Goal: Task Accomplishment & Management: Complete application form

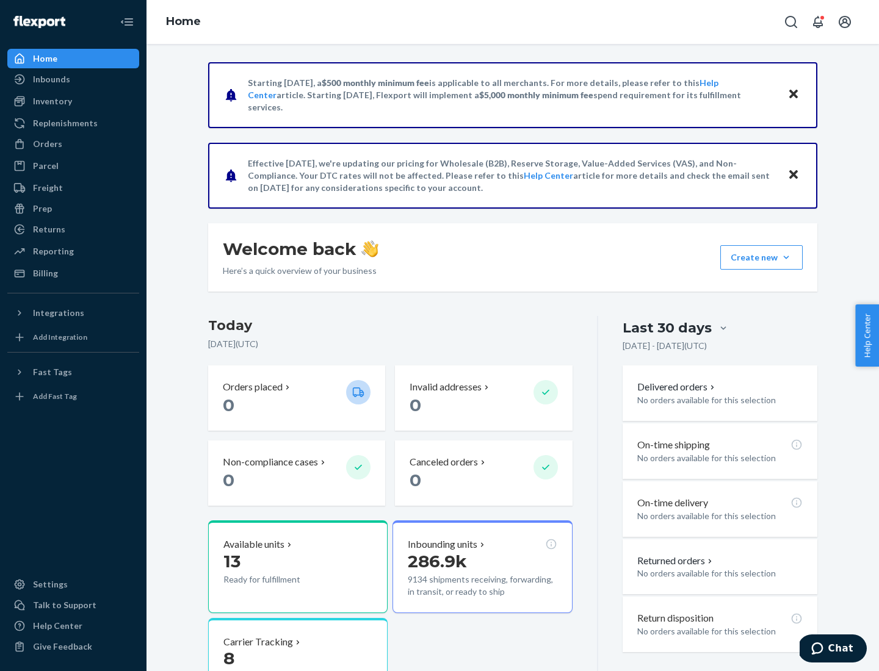
click at [786, 258] on button "Create new Create new inbound Create new order Create new product" at bounding box center [761, 257] width 82 height 24
click at [63, 123] on div "Replenishments" at bounding box center [65, 123] width 65 height 12
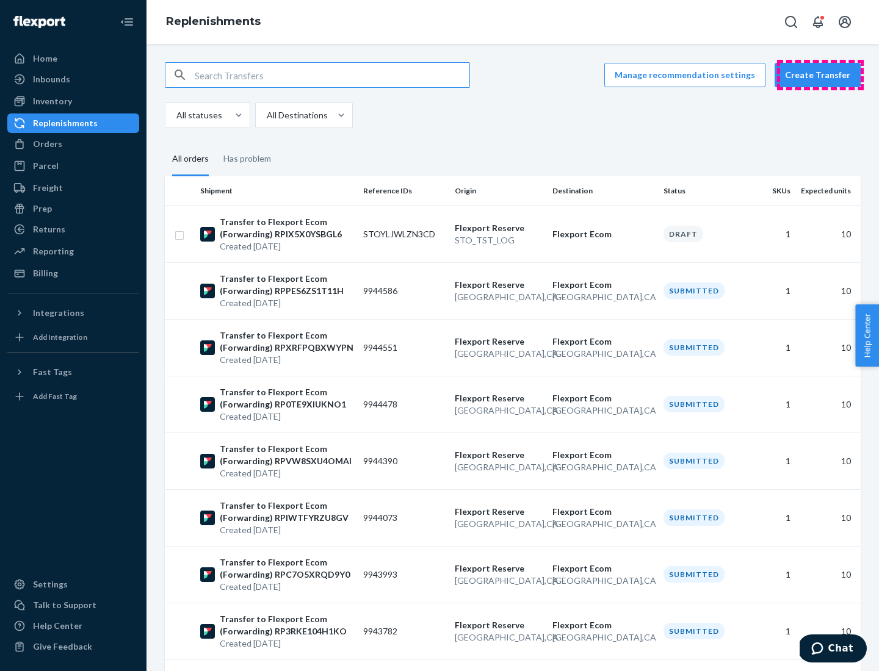
click at [820, 75] on button "Create Transfer" at bounding box center [818, 75] width 86 height 24
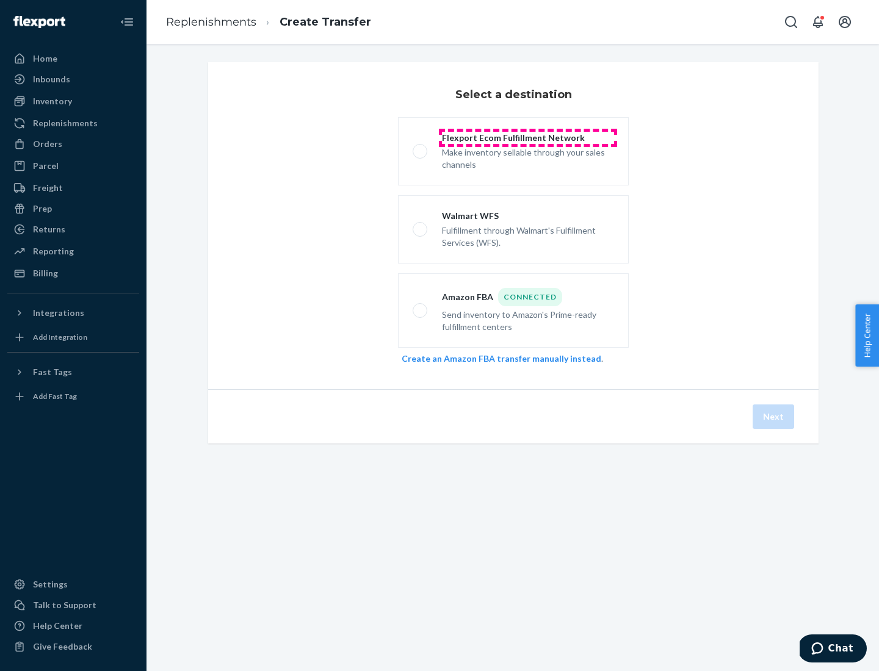
click at [528, 138] on div "Flexport Ecom Fulfillment Network" at bounding box center [528, 138] width 172 height 12
click at [421, 148] on input "Flexport Ecom Fulfillment Network Make inventory sellable through your sales ch…" at bounding box center [417, 152] width 8 height 8
radio input "true"
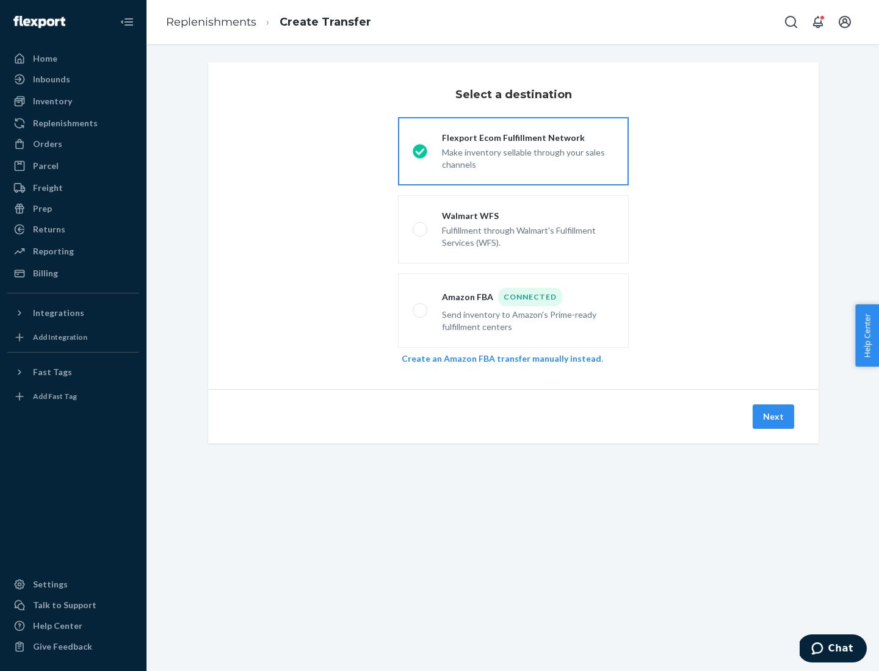
click at [774, 417] on button "Next" at bounding box center [774, 417] width 42 height 24
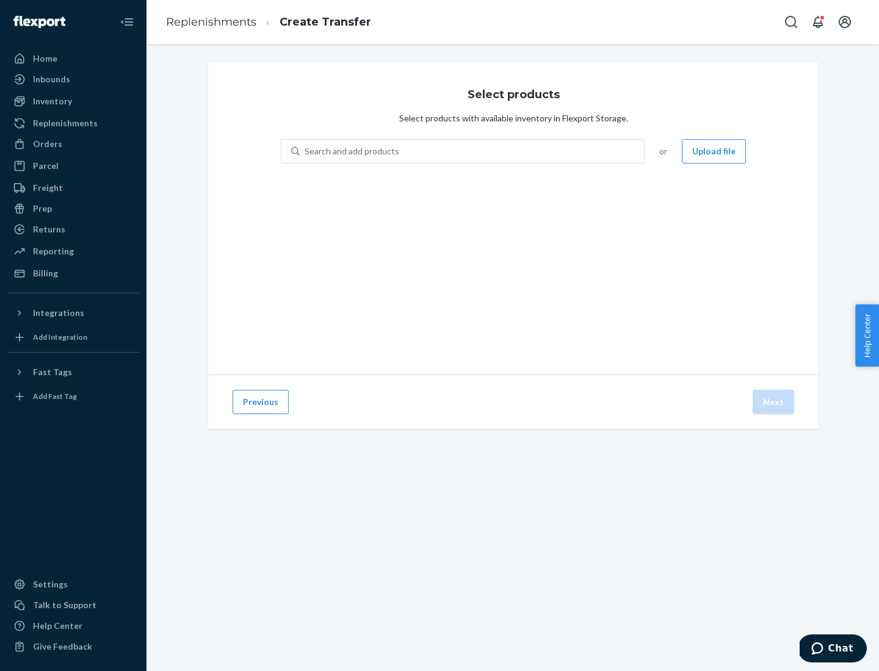
click at [350, 151] on div "Search and add products" at bounding box center [352, 151] width 95 height 12
click at [306, 151] on input "Search and add products" at bounding box center [305, 151] width 1 height 12
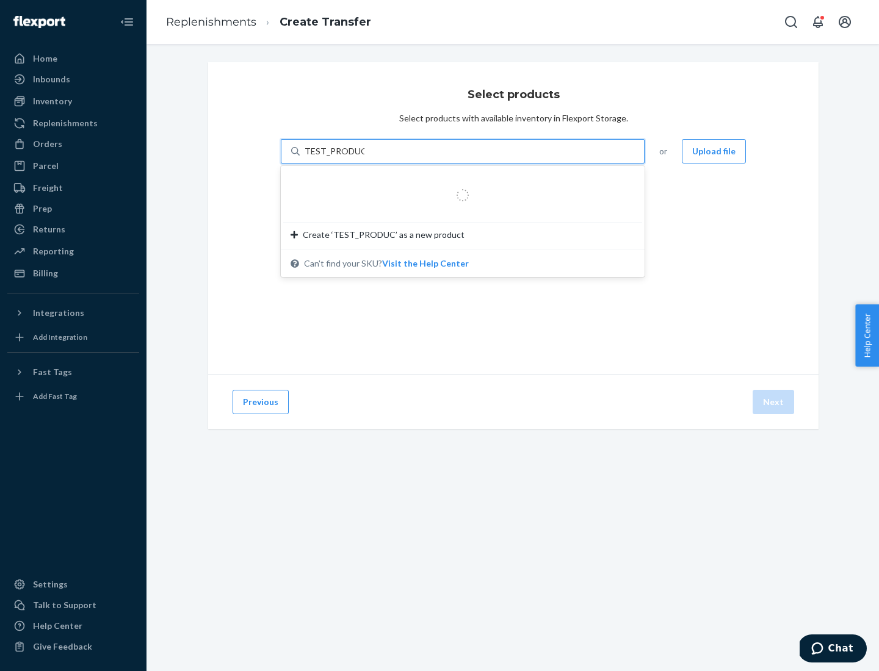
type input "TEST_PRODUCT"
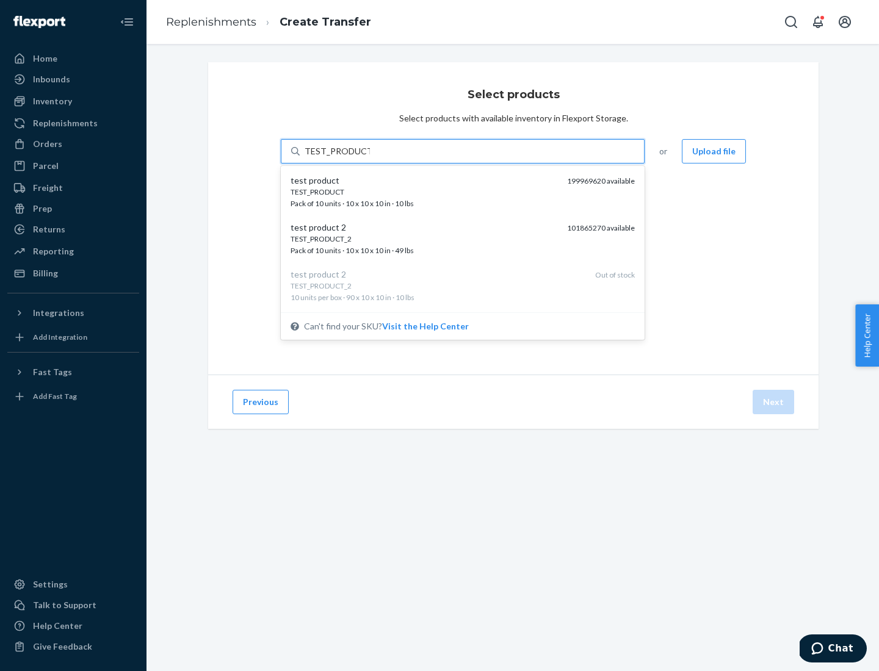
click at [424, 192] on div "TEST_PRODUCT" at bounding box center [424, 192] width 267 height 10
click at [370, 157] on input "TEST_PRODUCT" at bounding box center [337, 151] width 65 height 12
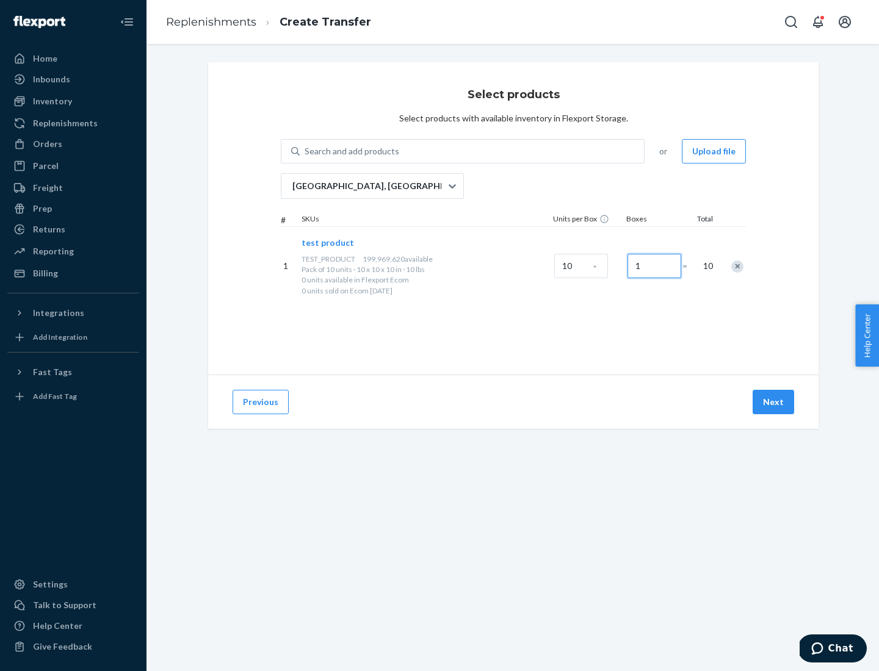
type input "1"
click at [774, 402] on button "Next" at bounding box center [774, 402] width 42 height 24
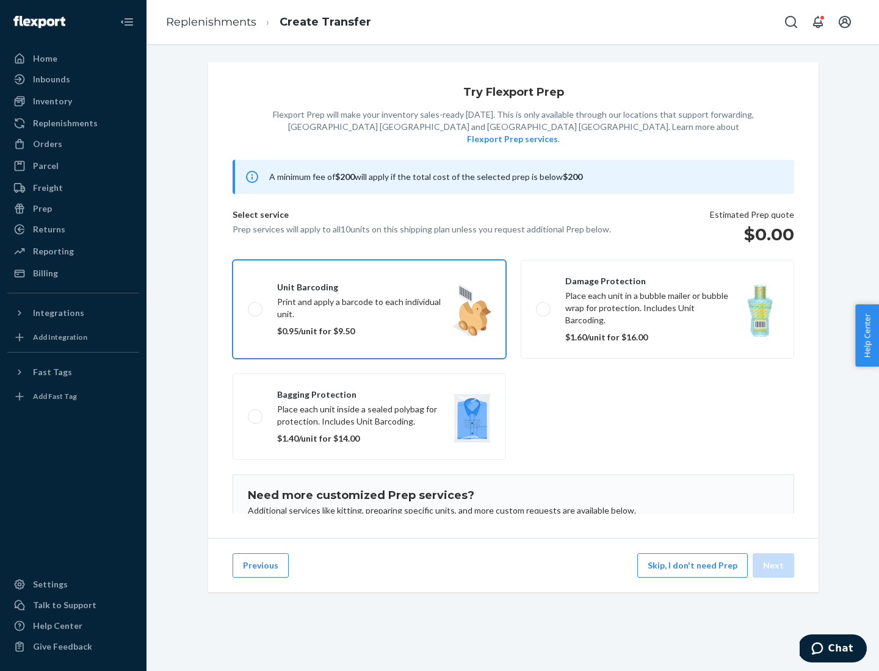
click at [248, 305] on input "Unit barcoding Print and apply a barcode to each individual unit. $0.95/unit fo…" at bounding box center [252, 309] width 8 height 8
checkbox input "true"
click at [774, 566] on button "Next" at bounding box center [774, 566] width 42 height 24
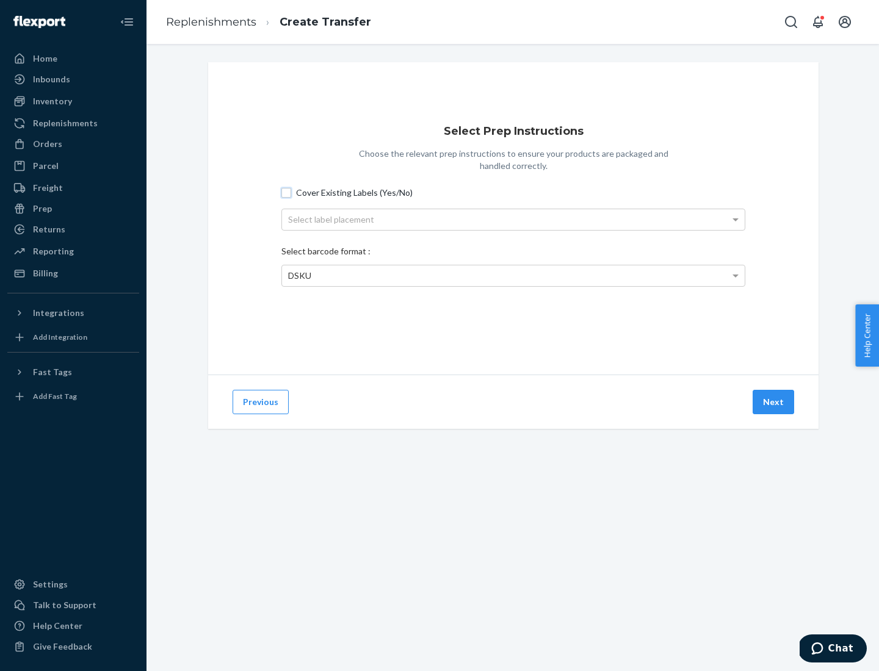
click at [286, 192] on input "Cover Existing Labels (Yes/No)" at bounding box center [286, 193] width 10 height 10
checkbox input "true"
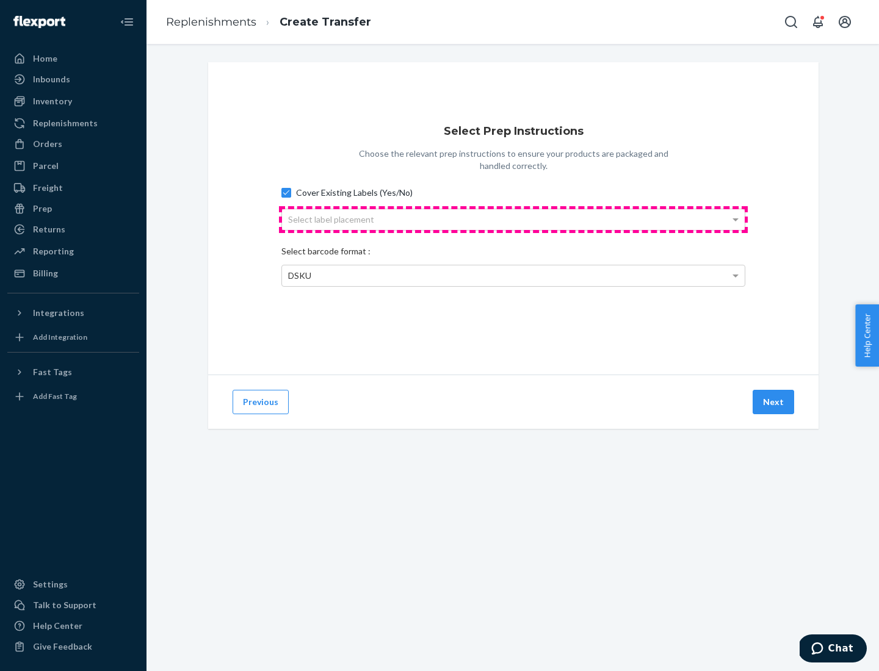
click at [513, 219] on div "Select label placement" at bounding box center [513, 219] width 463 height 21
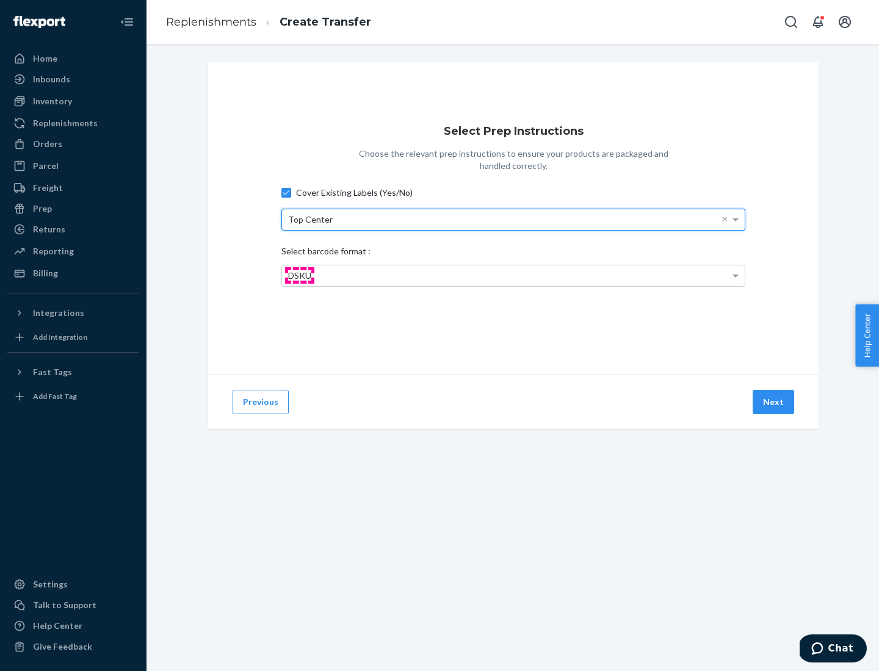
click at [299, 275] on span "DSKU" at bounding box center [299, 275] width 23 height 10
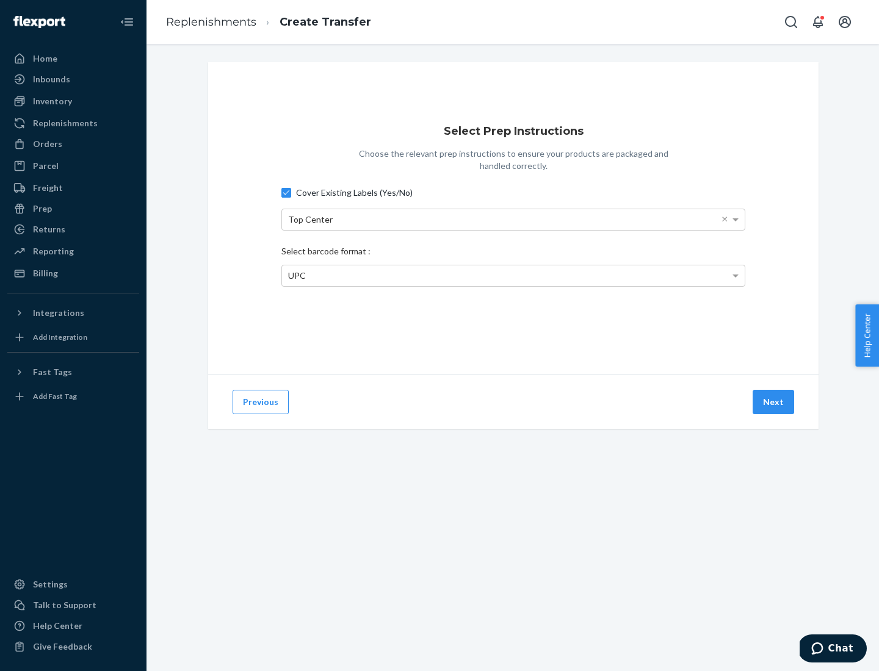
click at [774, 402] on button "Next" at bounding box center [774, 402] width 42 height 24
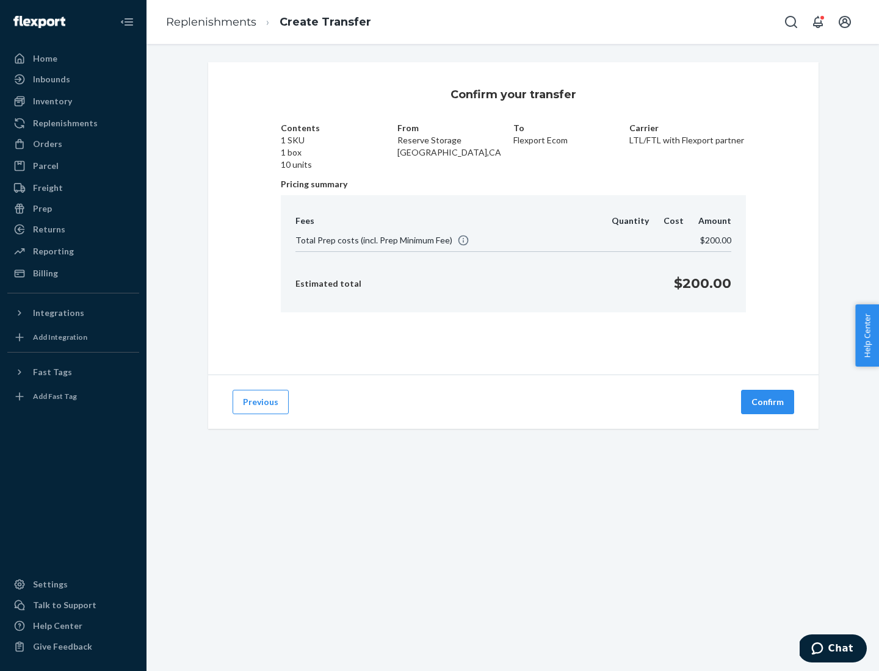
click at [768, 402] on button "Confirm" at bounding box center [767, 402] width 53 height 24
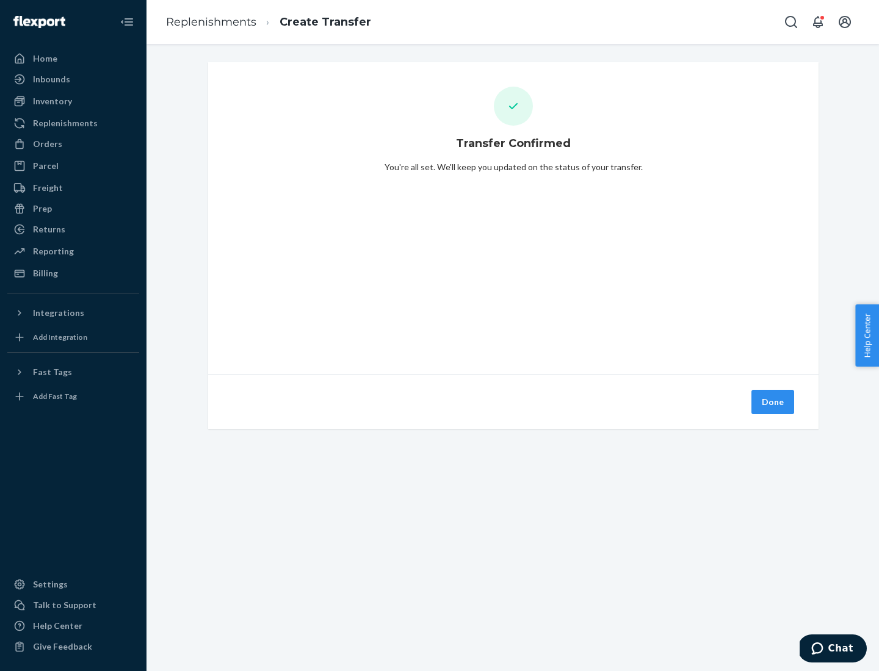
click at [73, 79] on div "Inbounds" at bounding box center [73, 79] width 129 height 17
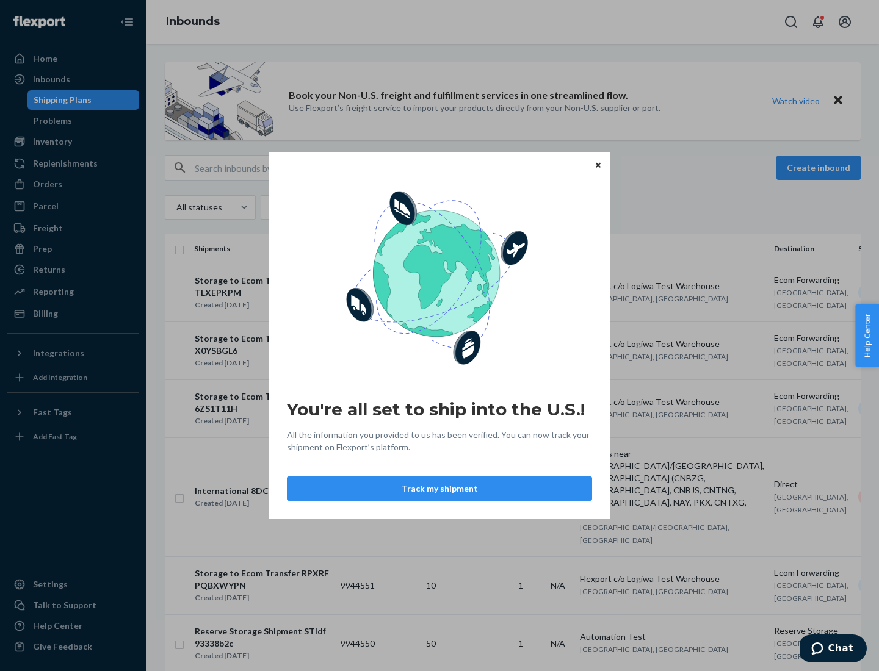
click at [60, 100] on div "You're all set to ship into the U.S.! All the information you provided to us ha…" at bounding box center [439, 335] width 879 height 671
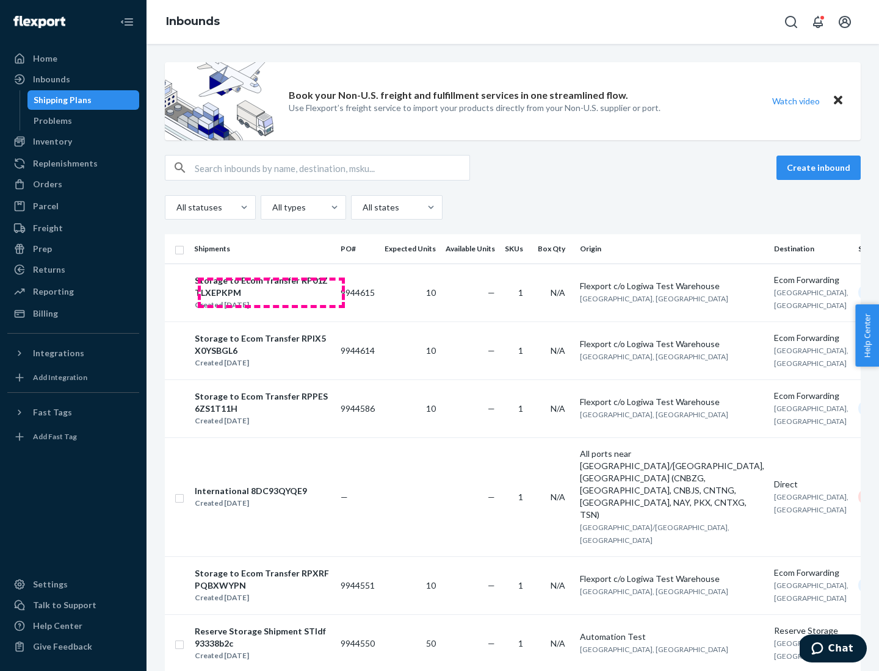
click at [271, 292] on div "Storage to Ecom Transfer RP01ZTLXEPKPM" at bounding box center [263, 287] width 136 height 24
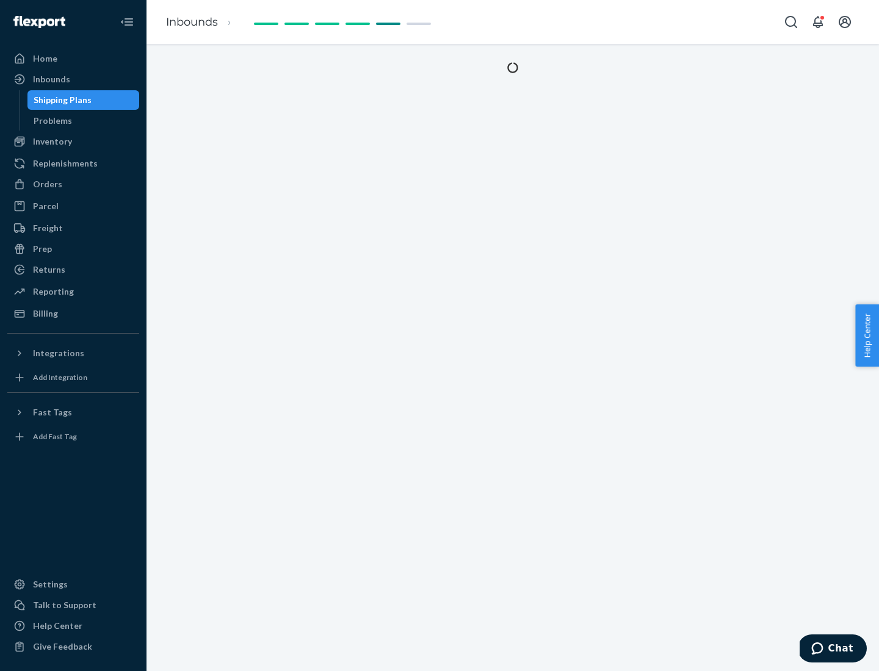
click at [42, 249] on div "Prep" at bounding box center [42, 249] width 19 height 12
